Goal: Information Seeking & Learning: Learn about a topic

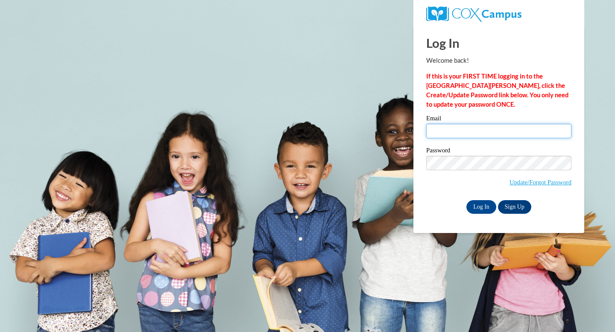
click at [468, 135] on input "Email" at bounding box center [498, 131] width 145 height 15
type input "msmith0651@kctcs.edu"
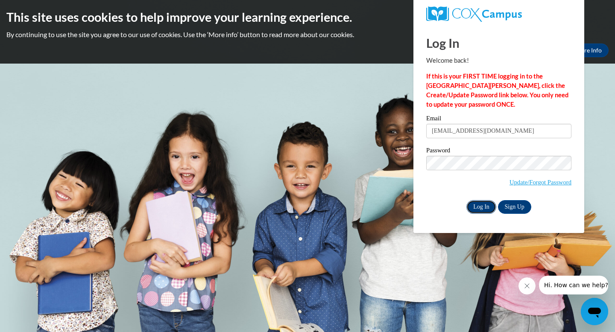
click at [484, 208] on input "Log In" at bounding box center [481, 207] width 30 height 14
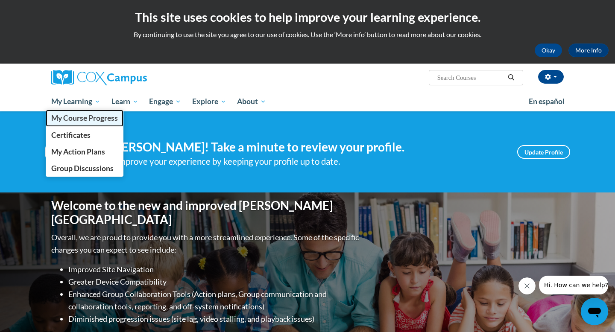
click at [101, 121] on span "My Course Progress" at bounding box center [84, 118] width 67 height 9
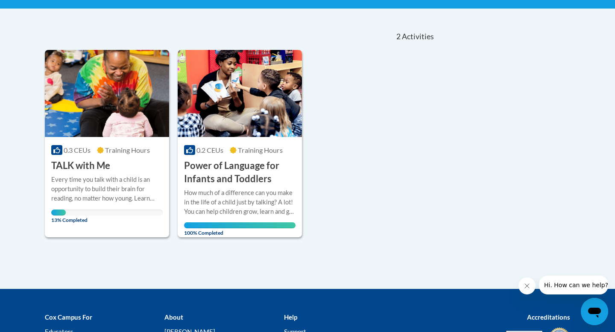
scroll to position [174, 0]
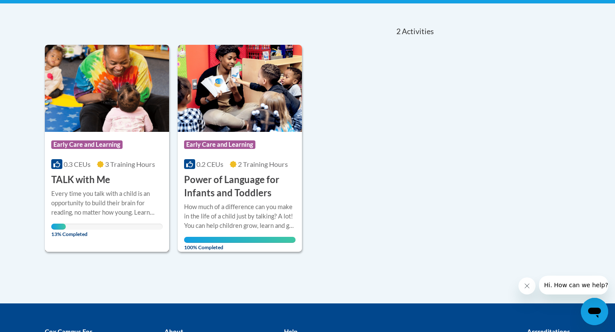
click at [102, 223] on div "Every time you talk with a child is an opportunity to build their brain for rea…" at bounding box center [106, 209] width 111 height 41
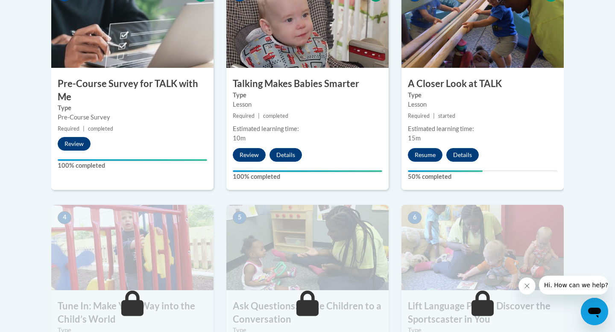
scroll to position [318, 0]
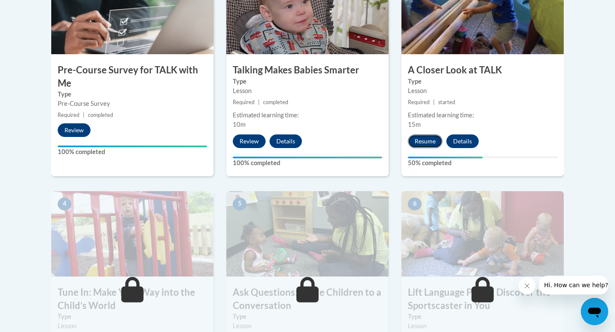
click at [426, 139] on button "Resume" at bounding box center [425, 141] width 35 height 14
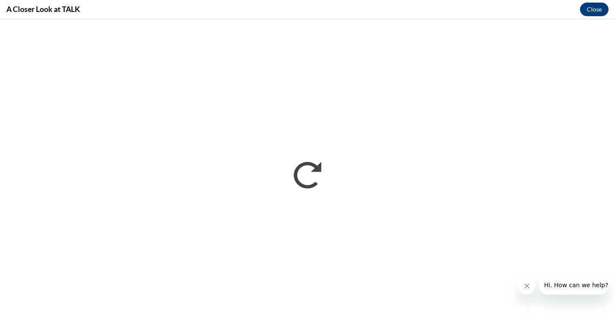
scroll to position [0, 0]
click at [595, 9] on button "Close" at bounding box center [594, 10] width 29 height 14
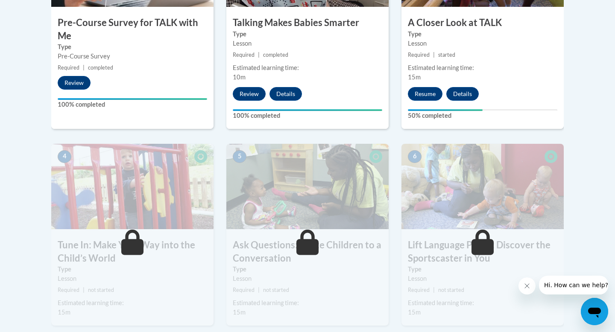
scroll to position [368, 0]
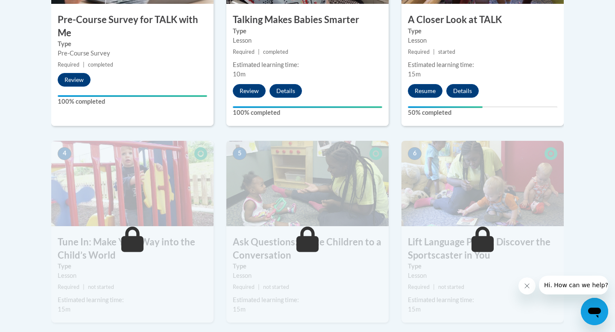
click at [504, 102] on div "3 A Closer Look at TALK Type Lesson Required | started Estimated learning time:…" at bounding box center [482, 21] width 162 height 207
click at [435, 90] on button "Resume" at bounding box center [425, 91] width 35 height 14
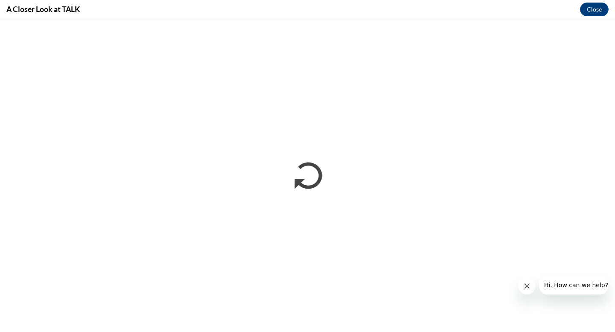
scroll to position [0, 0]
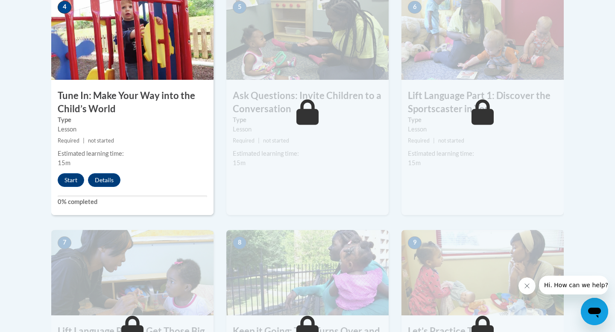
scroll to position [510, 0]
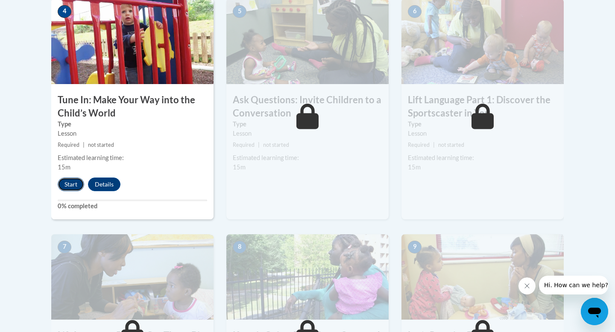
click at [71, 181] on button "Start" at bounding box center [71, 185] width 26 height 14
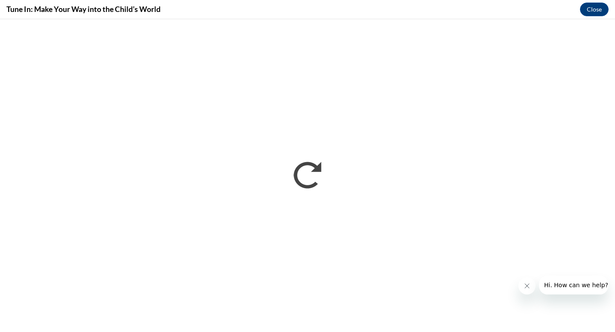
scroll to position [0, 0]
